Goal: Task Accomplishment & Management: Use online tool/utility

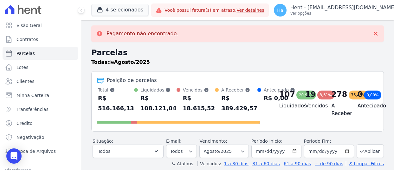
select select
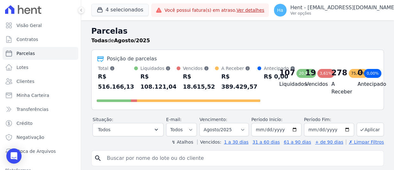
scroll to position [159, 0]
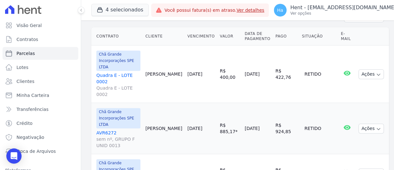
click at [101, 129] on link "AVR6272 sem nº, GRUPO F UNID 0013" at bounding box center [118, 138] width 44 height 19
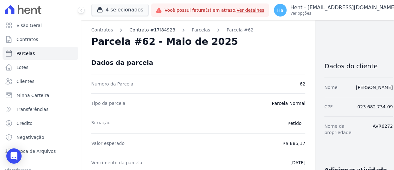
click at [149, 30] on link "Contrato #17f84923" at bounding box center [152, 30] width 46 height 7
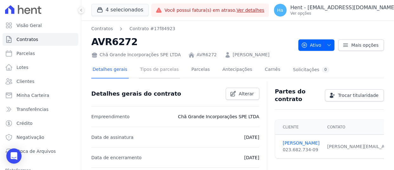
click at [155, 68] on link "Tipos de parcelas" at bounding box center [159, 70] width 41 height 17
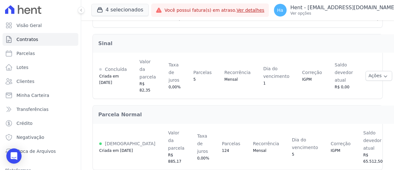
scroll to position [158, 0]
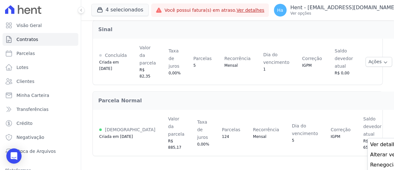
scroll to position [162, 0]
click at [120, 6] on button "4 selecionados" at bounding box center [119, 10] width 57 height 12
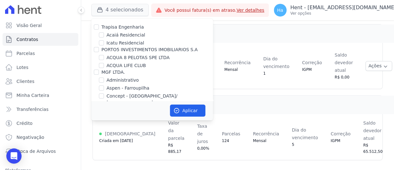
scroll to position [1264, 0]
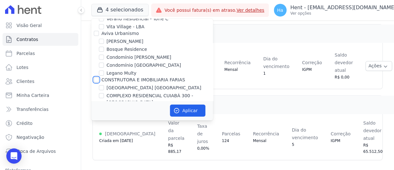
click at [95, 77] on input "CONSTRUTORA E IMOBILIARIA FARIAS" at bounding box center [96, 79] width 5 height 5
checkbox input "true"
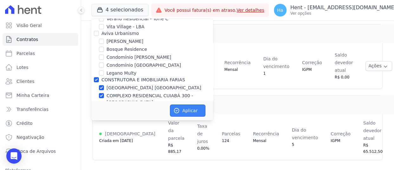
click at [195, 107] on button "Aplicar" at bounding box center [188, 110] width 36 height 12
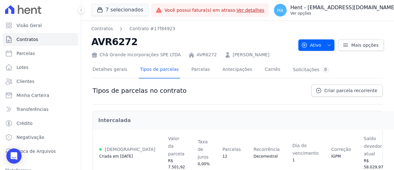
click at [365, 3] on button "Ha Hent - adriane.brito@hent.com.br Ver opções" at bounding box center [339, 10] width 140 height 18
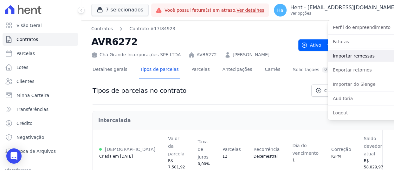
click at [347, 52] on link "Importar remessas" at bounding box center [368, 55] width 81 height 11
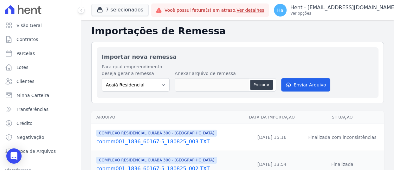
click at [136, 141] on link "cobrem001_1836_60167-5_180825_003.TXT" at bounding box center [168, 142] width 144 height 8
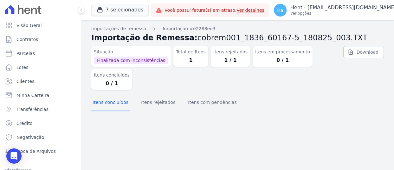
click at [371, 54] on link "Download" at bounding box center [363, 52] width 41 height 12
click at [362, 6] on p "Hent - [EMAIL_ADDRESS][PERSON_NAME][DOMAIN_NAME]" at bounding box center [343, 7] width 106 height 6
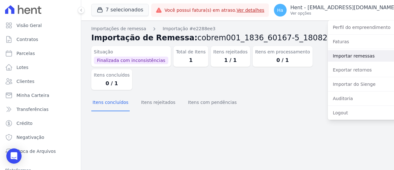
click at [339, 54] on link "Importar remessas" at bounding box center [368, 55] width 81 height 11
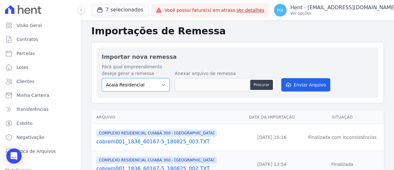
click at [161, 88] on select "Acaiá Residencial Administrativo AGILE ELOI MENDES SPE SA Agile Pavican São Lou…" at bounding box center [136, 84] width 68 height 13
select select "a999329b-d322-46c5-b2df-9163b092fb9b"
click at [102, 78] on select "Acaiá Residencial Administrativo AGILE ELOI MENDES SPE SA Agile Pavican São Lou…" at bounding box center [136, 84] width 68 height 13
click at [260, 87] on button "Procurar" at bounding box center [261, 85] width 23 height 10
type input "cobrem001_1836_60167-5_180825_003.TXT"
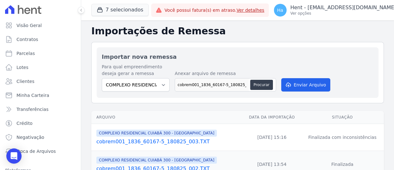
click at [328, 83] on div "Para qual empreendimento deseja gerar a remessa Acaiá Residencial Administrativ…" at bounding box center [238, 77] width 272 height 29
click at [322, 82] on button "Enviar Arquivo" at bounding box center [305, 84] width 49 height 13
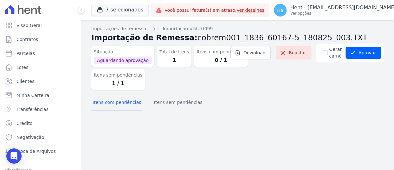
click at [179, 112] on div "Importações de remessa Importação #5fc7f099 Importação de Remessa: cobrem001_18…" at bounding box center [237, 69] width 293 height 89
click at [181, 104] on button "Itens sem pendências" at bounding box center [177, 102] width 51 height 16
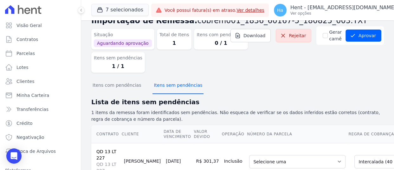
scroll to position [46, 0]
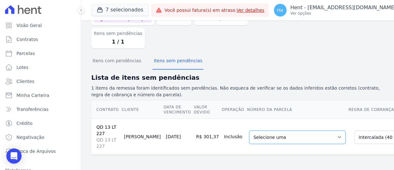
click at [275, 136] on select "Selecione uma 3 - 15/10/2025 - R$ 298,43 - Agendado 4 - 15/11/2025 - R$ 298,43 …" at bounding box center [297, 136] width 96 height 13
click at [222, 148] on td "Inclusão" at bounding box center [234, 136] width 25 height 36
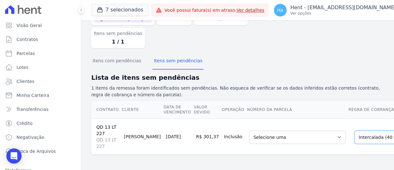
click at [354, 130] on select "Selecione uma Nova Parcela Avulsa Parcela Avulsa Existente Parcela Normal (1 X …" at bounding box center [397, 136] width 87 height 13
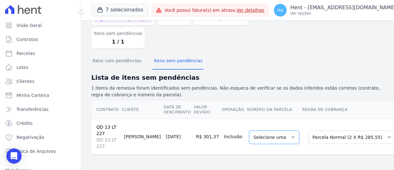
drag, startPoint x: 259, startPoint y: 130, endPoint x: 270, endPoint y: 131, distance: 11.5
click at [259, 130] on select "Selecione uma" at bounding box center [274, 136] width 50 height 13
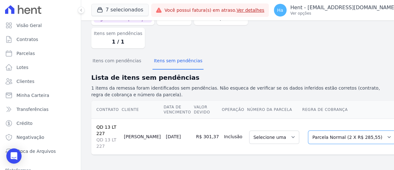
click at [314, 131] on select "Selecione uma Nova Parcela Avulsa Parcela Avulsa Existente Parcela Normal (1 X …" at bounding box center [351, 136] width 87 height 13
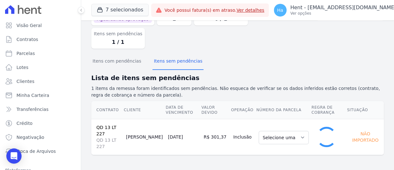
select select "0"
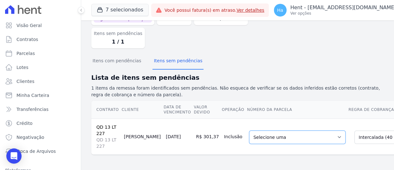
click at [260, 134] on select "Selecione uma 3 - 15/10/2025 - R$ 298,43 - Agendado 4 - 15/11/2025 - R$ 298,43 …" at bounding box center [297, 136] width 96 height 13
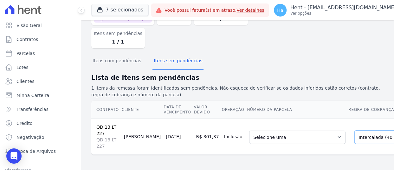
click at [354, 131] on select "Selecione uma Nova Parcela Avulsa Parcela Avulsa Existente Parcela Normal (1 X …" at bounding box center [397, 136] width 87 height 13
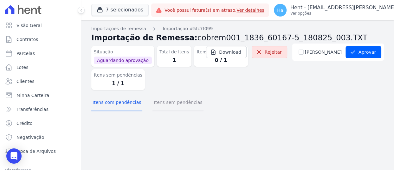
click at [176, 100] on button "Itens sem pendências" at bounding box center [177, 102] width 51 height 16
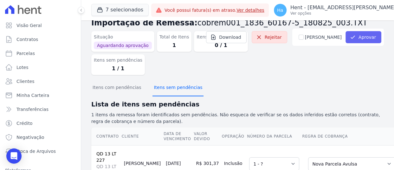
scroll to position [15, 0]
click at [348, 43] on button "Aprovar" at bounding box center [364, 37] width 36 height 12
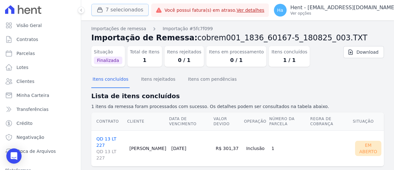
click at [117, 14] on button "7 selecionados" at bounding box center [119, 10] width 57 height 12
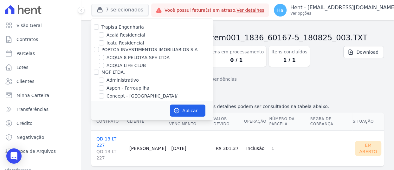
scroll to position [3515, 0]
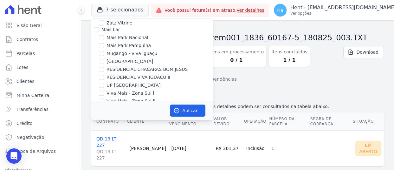
click at [95, 135] on input "Salgado Empreendimentos SPE LTDA." at bounding box center [96, 137] width 5 height 5
checkbox input "true"
click at [187, 107] on button "Aplicar" at bounding box center [188, 110] width 36 height 12
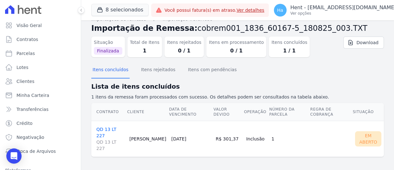
scroll to position [12, 0]
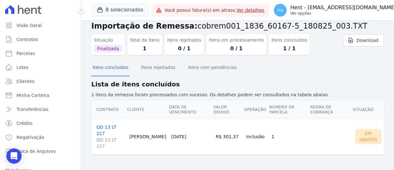
click at [333, 13] on p "Ver opções" at bounding box center [343, 13] width 106 height 5
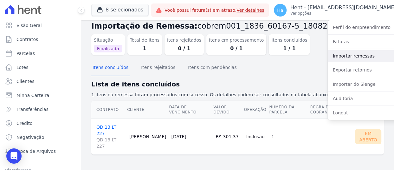
click at [331, 55] on link "Importar remessas" at bounding box center [368, 55] width 81 height 11
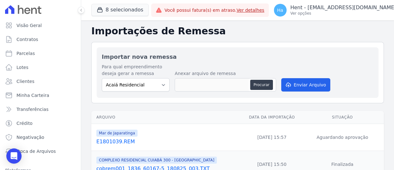
click at [124, 141] on link "E1801039.REM" at bounding box center [168, 142] width 144 height 8
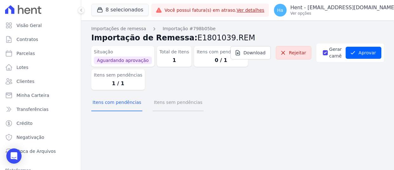
click at [173, 102] on button "Itens sem pendências" at bounding box center [177, 102] width 51 height 16
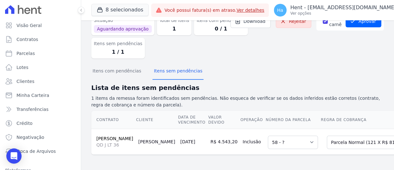
scroll to position [21, 0]
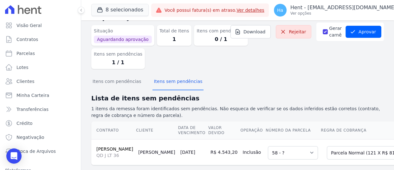
click at [85, 9] on div "8 selecionados Trapisa Engenharia Acaiá Residencial Icatu Residencial PORTO5 IN…" at bounding box center [237, 10] width 313 height 20
click at [78, 9] on button at bounding box center [81, 10] width 7 height 7
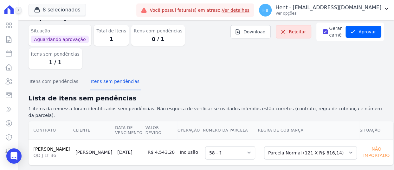
scroll to position [5, 0]
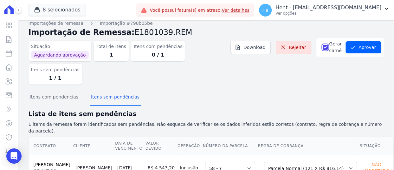
click at [323, 46] on input "[PERSON_NAME]" at bounding box center [325, 47] width 5 height 5
checkbox input "false"
click at [290, 89] on div "Itens com pendências Itens sem pendências" at bounding box center [206, 97] width 355 height 16
